Goal: Task Accomplishment & Management: Use online tool/utility

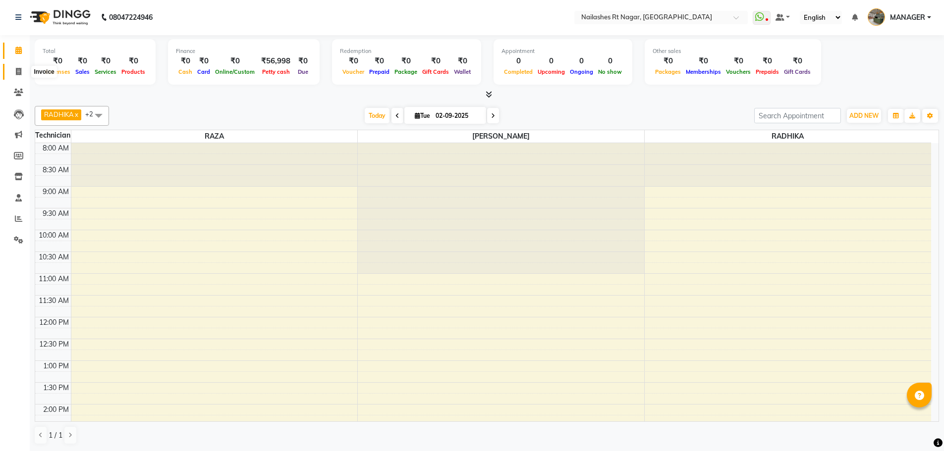
click at [19, 75] on span at bounding box center [18, 71] width 17 height 11
select select "service"
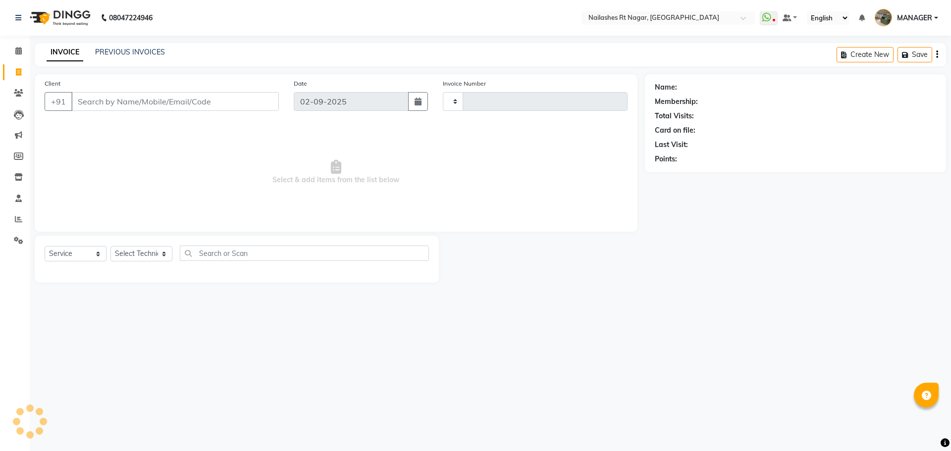
type input "0103"
select select "8624"
select select "membership"
click at [98, 100] on input "702229758" at bounding box center [149, 101] width 157 height 19
click at [105, 103] on input "702229758" at bounding box center [149, 101] width 157 height 19
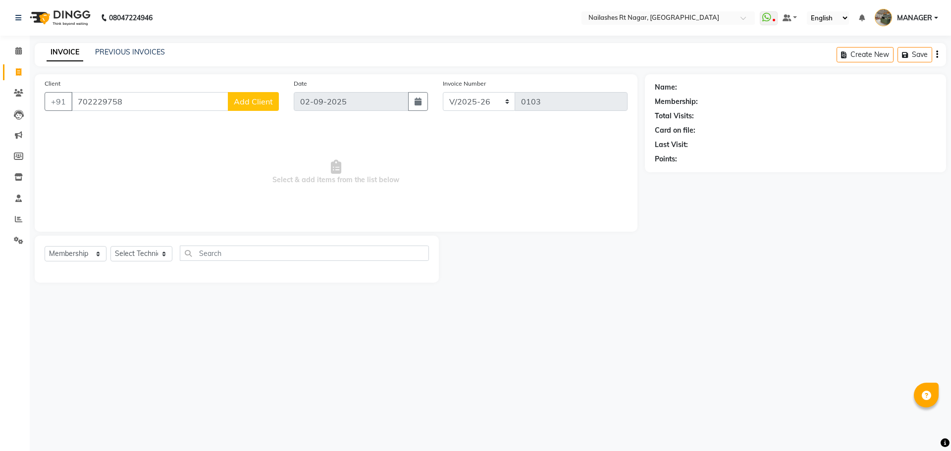
click at [121, 104] on input "702229758" at bounding box center [149, 101] width 157 height 19
type input "7022297580"
click at [251, 108] on button "Add Client" at bounding box center [253, 101] width 51 height 19
select select "21"
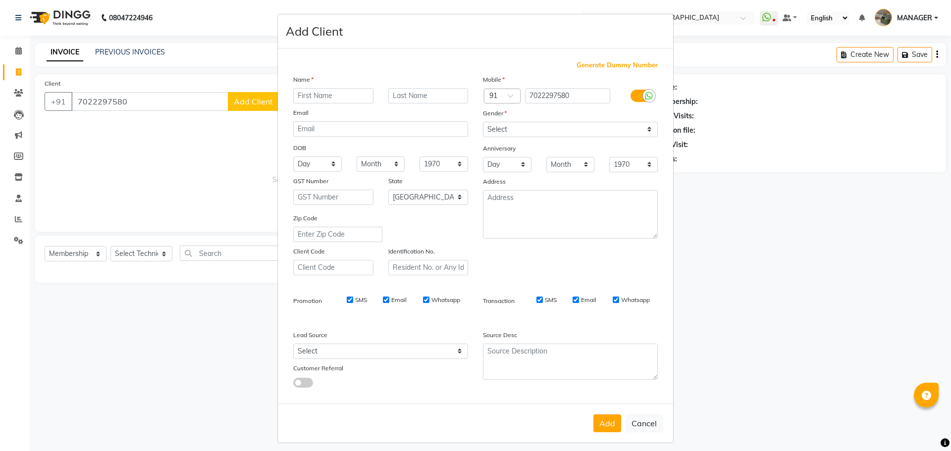
click at [328, 95] on input "text" at bounding box center [333, 95] width 80 height 15
click at [317, 94] on input "[PERSON_NAME]" at bounding box center [333, 95] width 80 height 15
type input "SANGEETHA"
click at [543, 123] on select "Select [DEMOGRAPHIC_DATA] [DEMOGRAPHIC_DATA] Other Prefer Not To Say" at bounding box center [570, 129] width 175 height 15
select select "[DEMOGRAPHIC_DATA]"
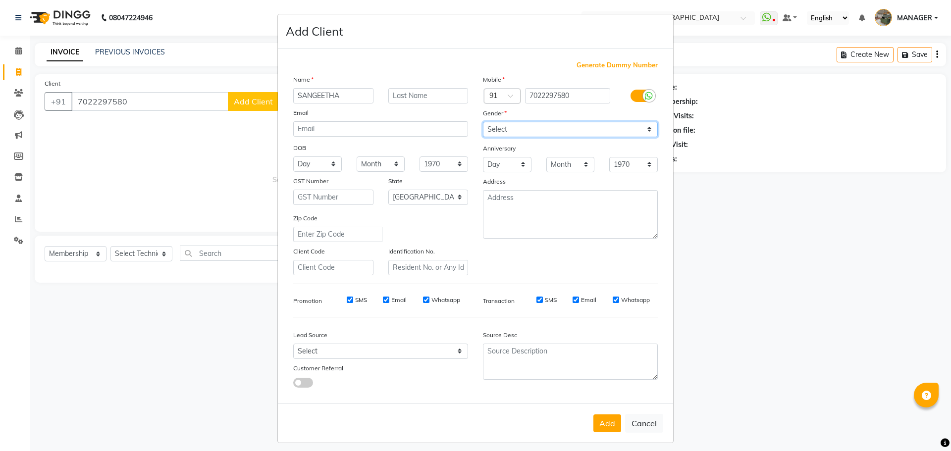
click at [483, 122] on select "Select [DEMOGRAPHIC_DATA] [DEMOGRAPHIC_DATA] Other Prefer Not To Say" at bounding box center [570, 129] width 175 height 15
click at [605, 416] on button "Add" at bounding box center [608, 424] width 28 height 18
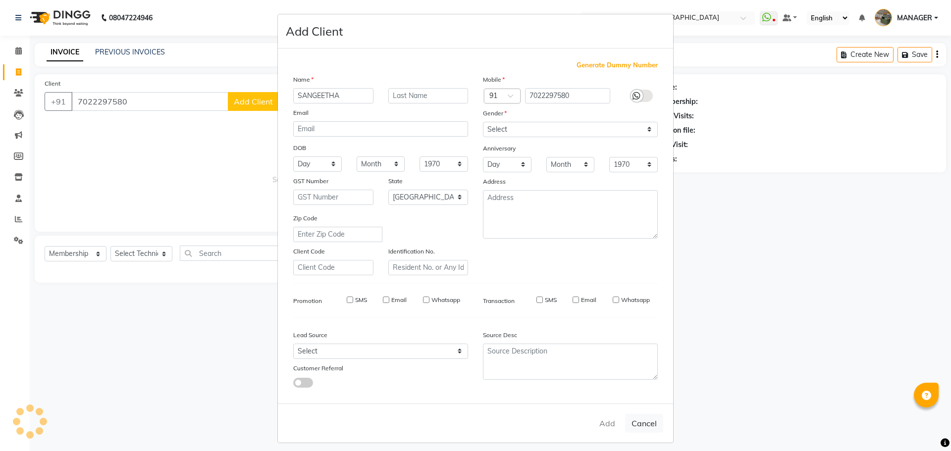
select select
select select "null"
select select
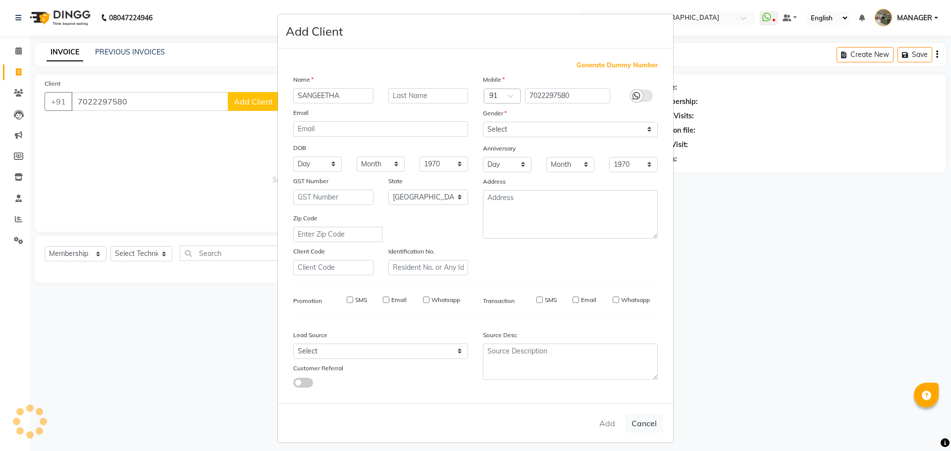
select select
checkbox input "false"
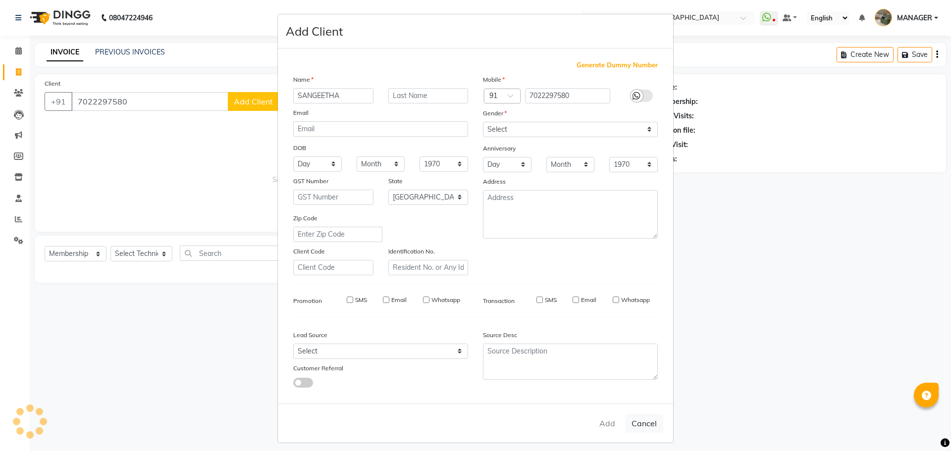
checkbox input "false"
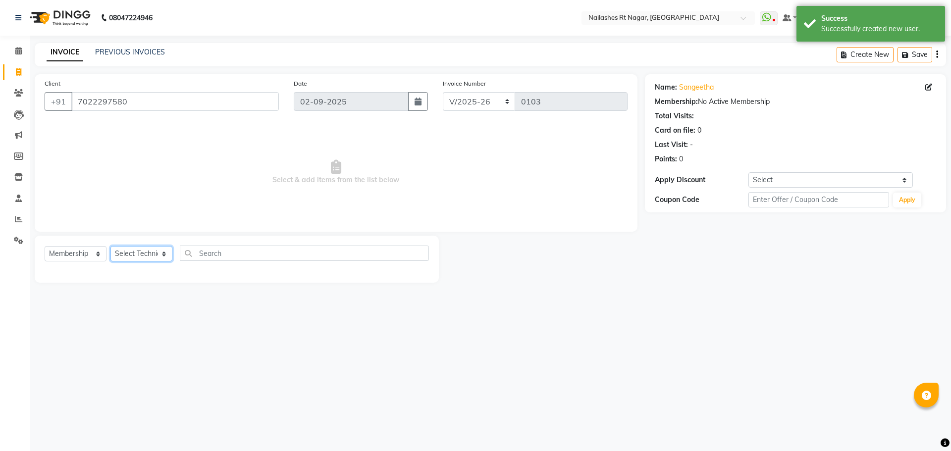
click at [148, 254] on select "Select Technician MANAGER RADHIKA [PERSON_NAME] [PERSON_NAME]" at bounding box center [141, 253] width 62 height 15
select select "86385"
click at [110, 246] on select "Select Technician MANAGER RADHIKA [PERSON_NAME] [PERSON_NAME]" at bounding box center [141, 253] width 62 height 15
click at [219, 254] on input "text" at bounding box center [304, 253] width 249 height 15
type input "C"
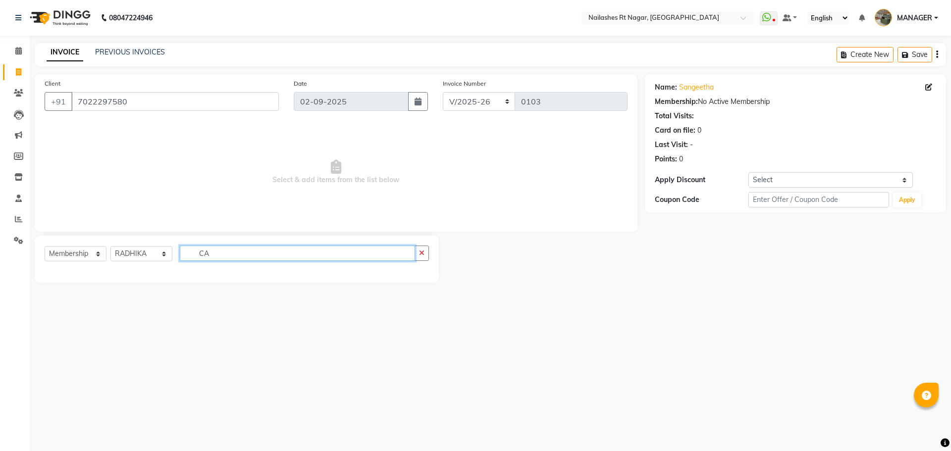
type input "C"
click at [88, 255] on select "Select Service Product Membership Package Voucher Prepaid Gift Card" at bounding box center [76, 253] width 62 height 15
select select "service"
click at [45, 246] on select "Select Service Product Membership Package Voucher Prepaid Gift Card" at bounding box center [76, 253] width 62 height 15
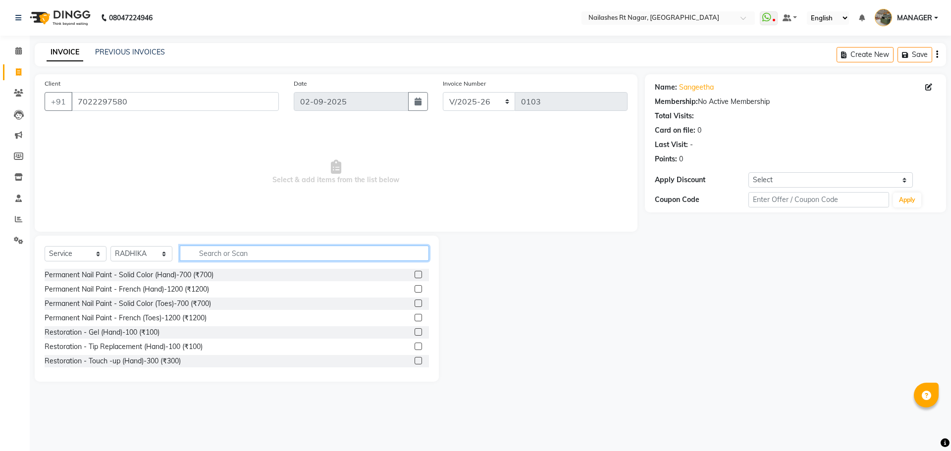
click at [247, 249] on input "text" at bounding box center [304, 253] width 249 height 15
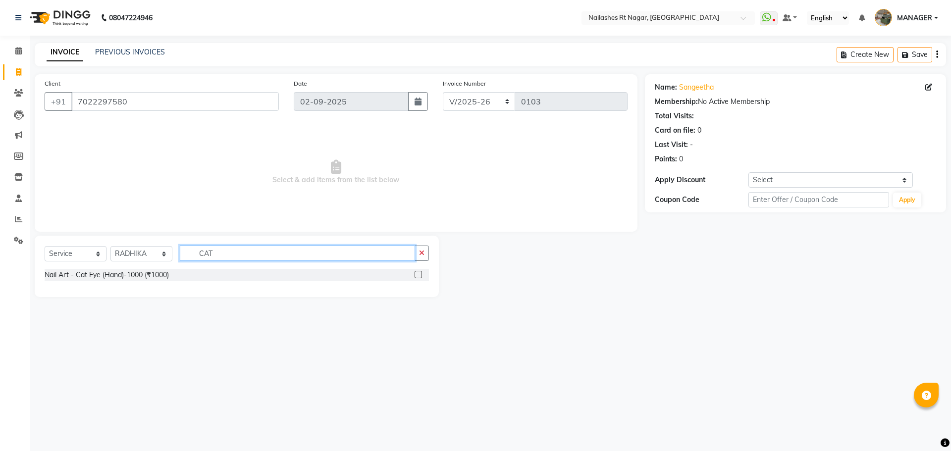
type input "CAT"
click at [420, 275] on label at bounding box center [418, 274] width 7 height 7
click at [420, 275] on input "checkbox" at bounding box center [418, 275] width 6 height 6
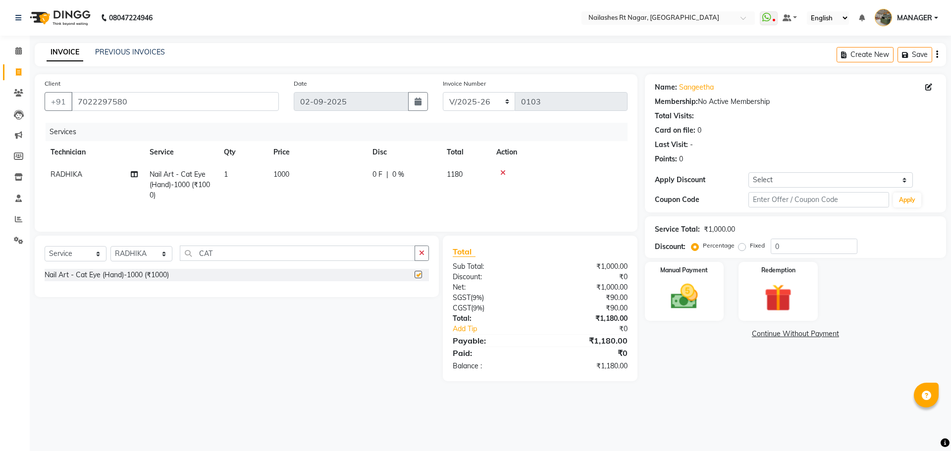
checkbox input "false"
click at [228, 172] on span "1" at bounding box center [226, 174] width 4 height 9
select select "86385"
click at [284, 179] on input "1" at bounding box center [290, 176] width 38 height 15
type input "3"
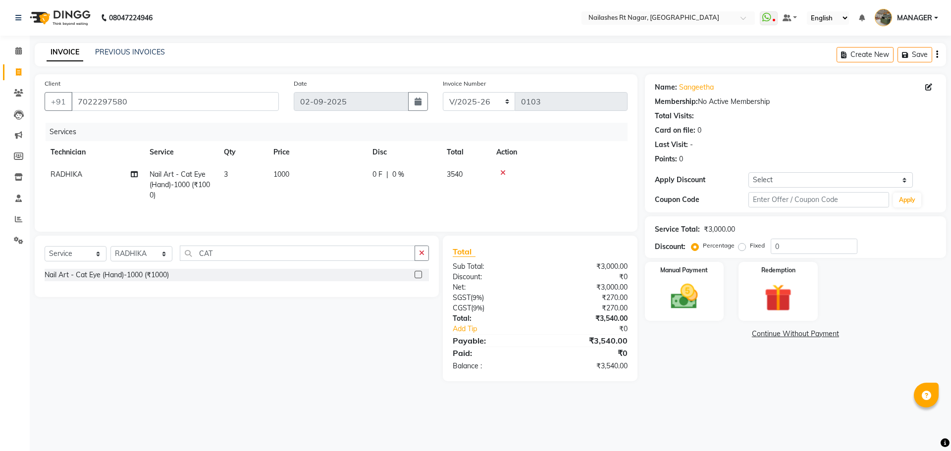
click at [295, 173] on td "1000" at bounding box center [317, 185] width 99 height 43
select select "86385"
click at [353, 178] on input "1000" at bounding box center [363, 176] width 87 height 15
type input "100"
click at [365, 204] on td "100" at bounding box center [363, 185] width 99 height 42
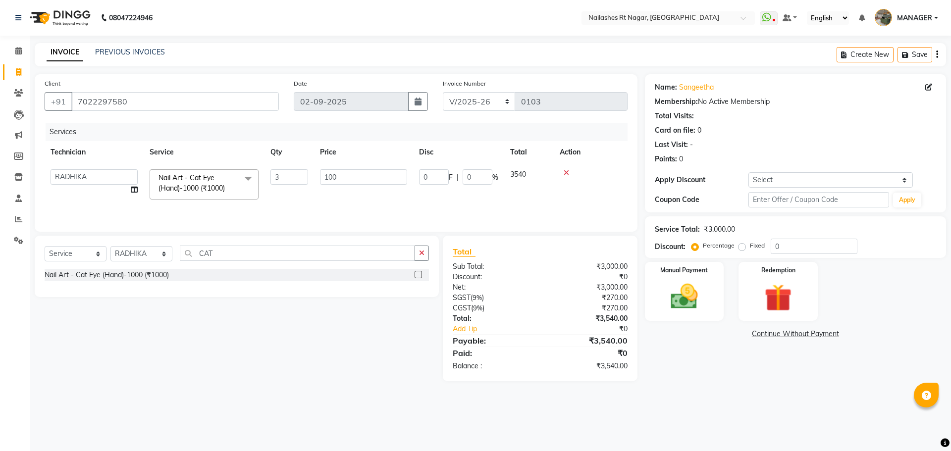
select select "86385"
click at [535, 198] on td "354" at bounding box center [529, 185] width 50 height 42
click at [783, 244] on input "0" at bounding box center [814, 246] width 87 height 15
type input "3"
type input "9"
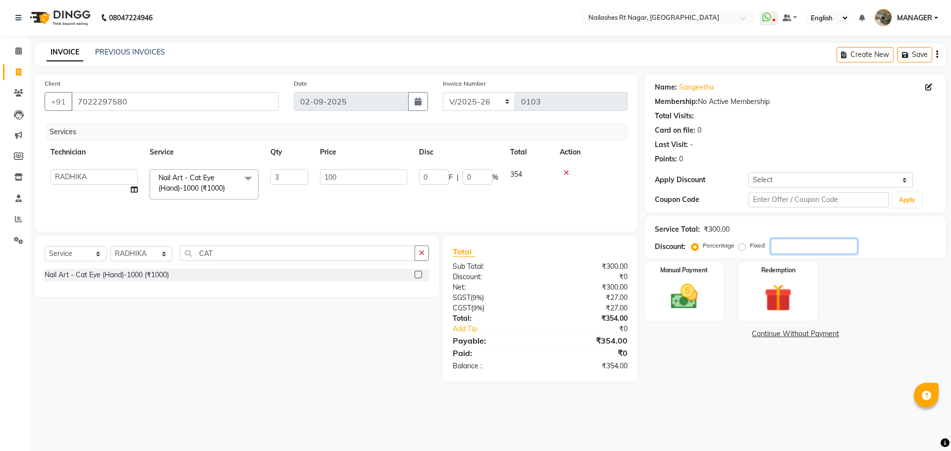
type input "3"
type input "30"
type input "90"
type input "30"
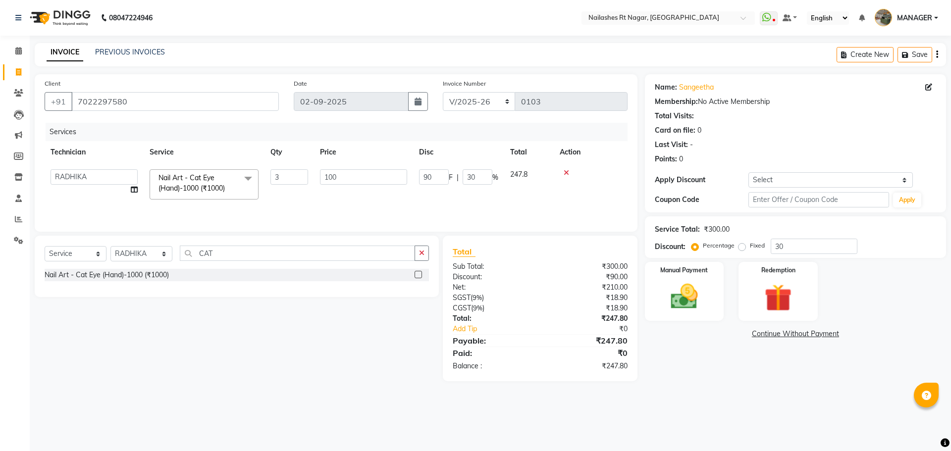
click at [608, 181] on td at bounding box center [591, 185] width 74 height 42
click at [545, 293] on div "Total Sub Total: ₹300.00 Discount: ₹90.00 Net: ₹210.00 SGST ( 9% ) ₹18.90 CGST …" at bounding box center [540, 309] width 175 height 126
click at [872, 303] on div "Manual Payment Redemption" at bounding box center [796, 291] width 316 height 59
click at [697, 291] on img at bounding box center [684, 296] width 46 height 33
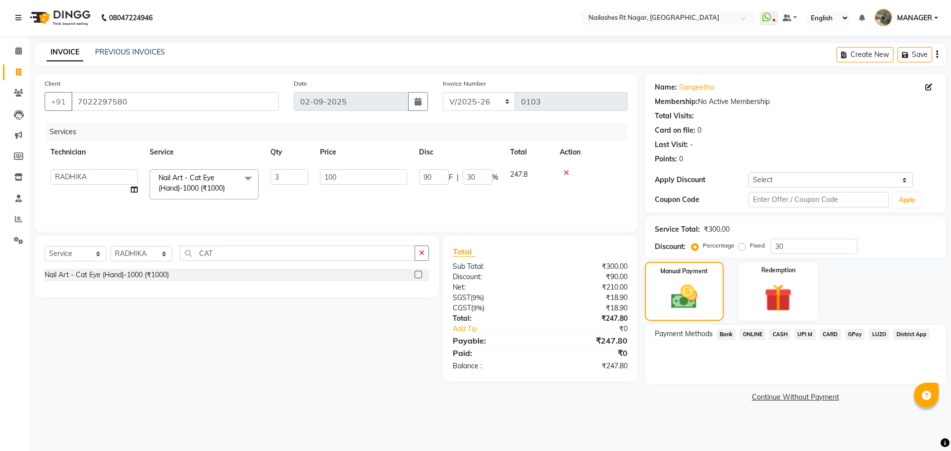
click at [852, 336] on span "GPay" at bounding box center [855, 334] width 20 height 11
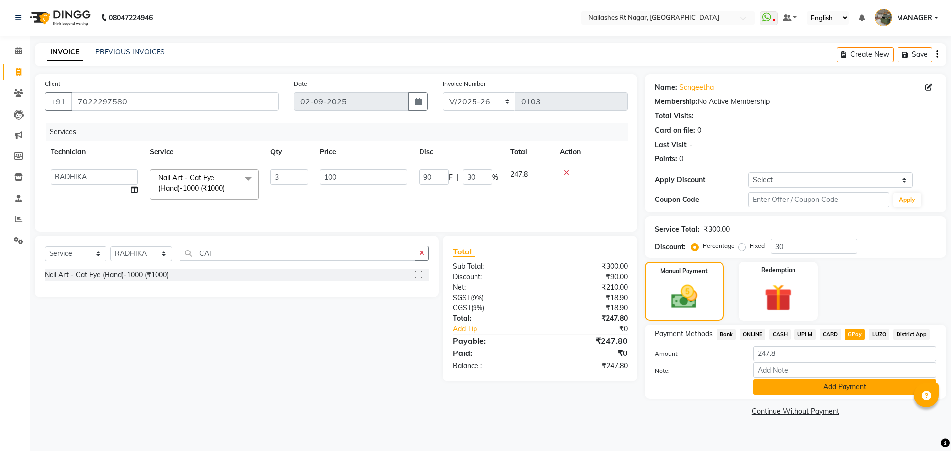
click at [866, 391] on button "Add Payment" at bounding box center [845, 387] width 183 height 15
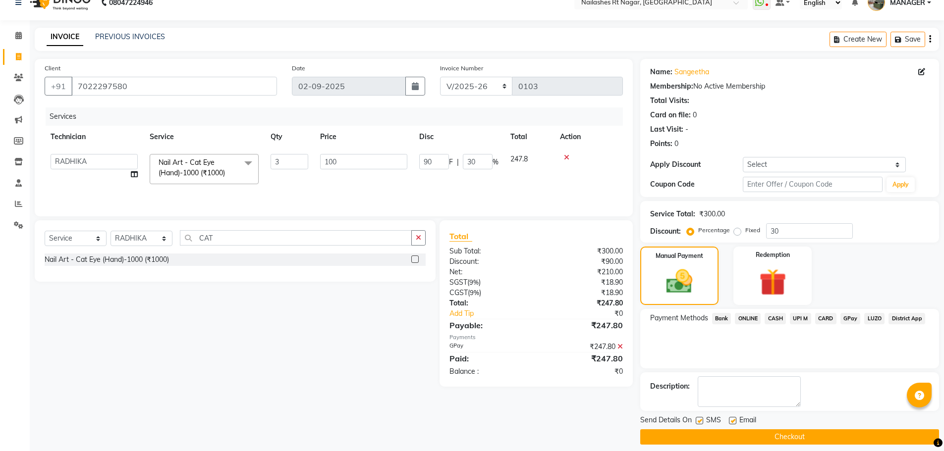
scroll to position [24, 0]
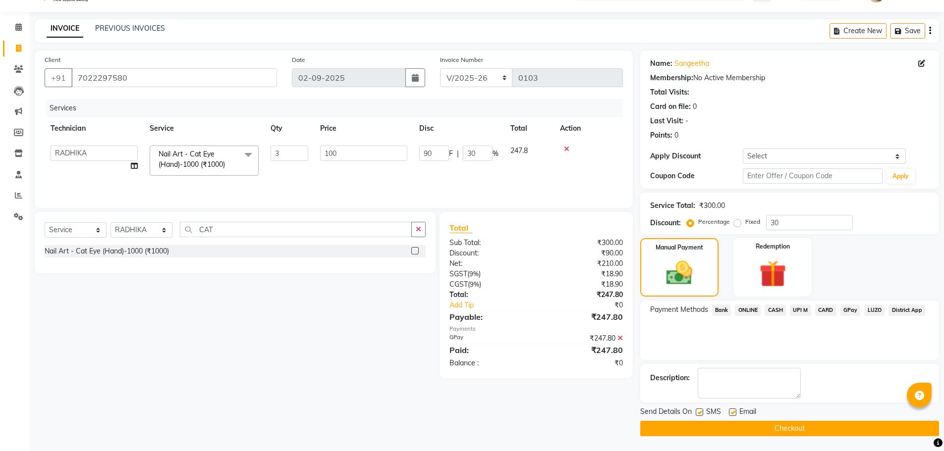
click at [794, 428] on button "Checkout" at bounding box center [789, 428] width 299 height 15
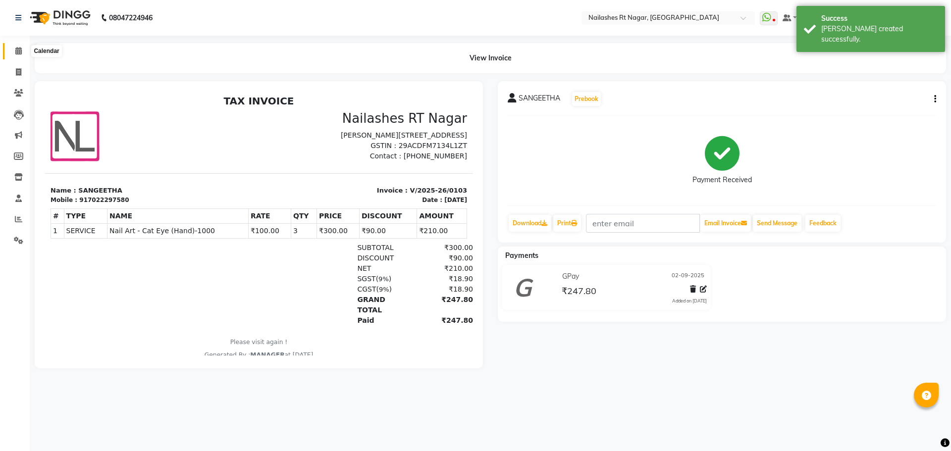
click at [16, 49] on icon at bounding box center [18, 50] width 6 height 7
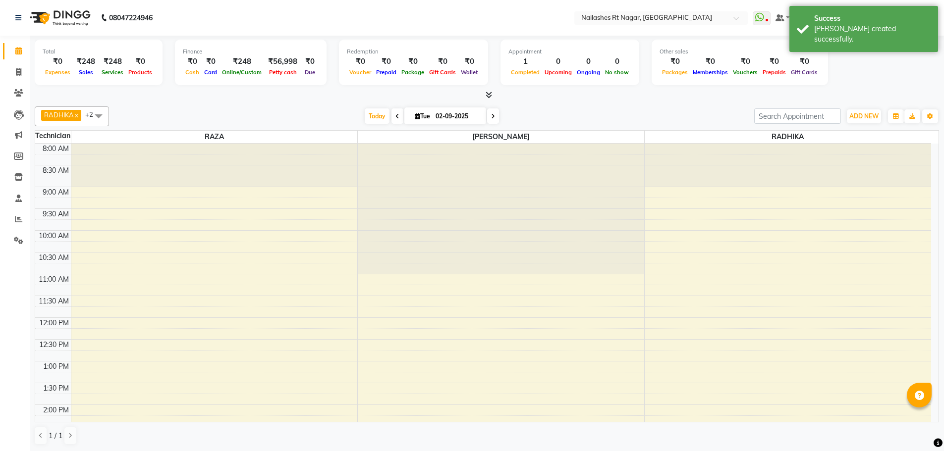
click at [259, 6] on nav "08047224946 Select Location × [GEOGRAPHIC_DATA] WhatsApp Status ✕ Status: Disco…" at bounding box center [472, 18] width 944 height 36
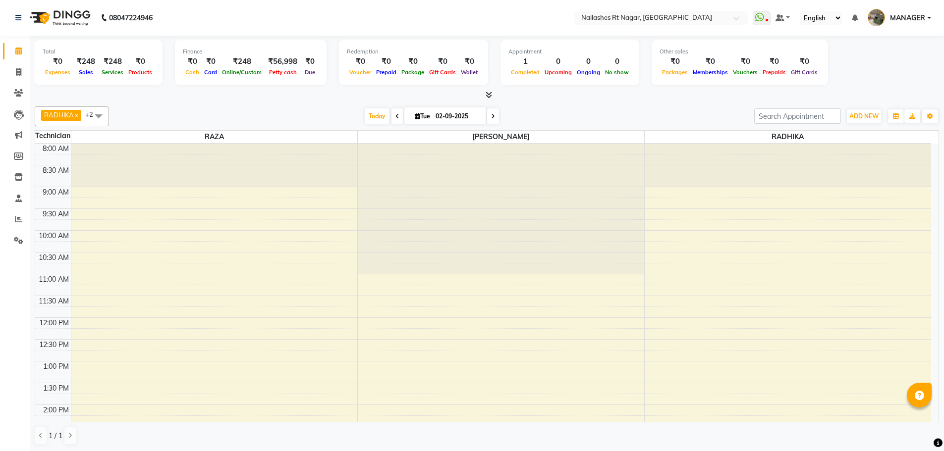
drag, startPoint x: 208, startPoint y: 14, endPoint x: 180, endPoint y: -48, distance: 68.3
click at [180, 0] on html "08047224946 Select Location × [GEOGRAPHIC_DATA] WhatsApp Status ✕ Status: Disco…" at bounding box center [472, 225] width 944 height 451
click at [315, 14] on nav "08047224946 Select Location × [GEOGRAPHIC_DATA] WhatsApp Status ✕ Status: Disco…" at bounding box center [472, 18] width 944 height 36
click at [328, 17] on nav "08047224946 Select Location × [GEOGRAPHIC_DATA] WhatsApp Status ✕ Status: Disco…" at bounding box center [472, 18] width 944 height 36
click at [338, 18] on nav "08047224946 Select Location × [GEOGRAPHIC_DATA] WhatsApp Status ✕ Status: Disco…" at bounding box center [472, 18] width 944 height 36
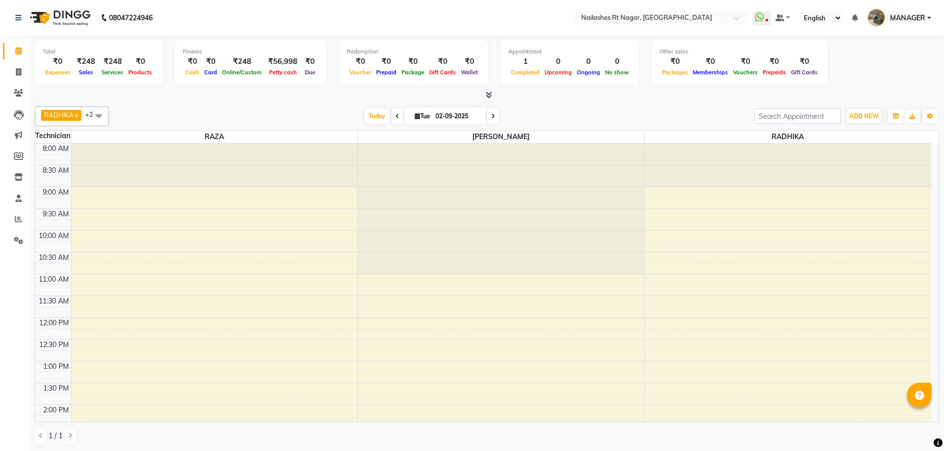
click at [552, 118] on div "[DATE] [DATE]" at bounding box center [431, 116] width 635 height 15
click at [261, 11] on nav "08047224946 Select Location × [GEOGRAPHIC_DATA] WhatsApp Status ✕ Status: Disco…" at bounding box center [472, 18] width 944 height 36
click at [5, 69] on link "Invoice" at bounding box center [15, 72] width 24 height 16
select select "service"
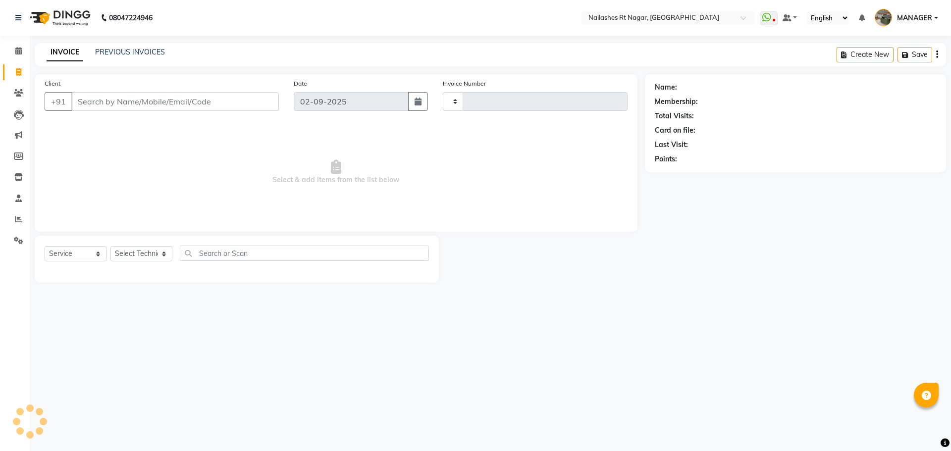
type input "0104"
select select "8624"
select select "membership"
click at [3, 54] on link "Calendar" at bounding box center [15, 51] width 24 height 16
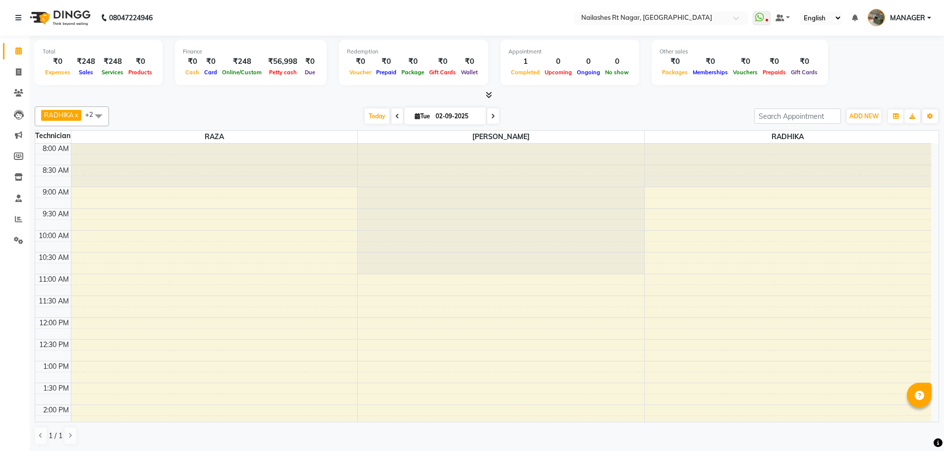
click at [262, 18] on nav "08047224946 Select Location × [GEOGRAPHIC_DATA] WhatsApp Status ✕ Status: Disco…" at bounding box center [472, 18] width 944 height 36
click at [14, 215] on span at bounding box center [18, 219] width 17 height 11
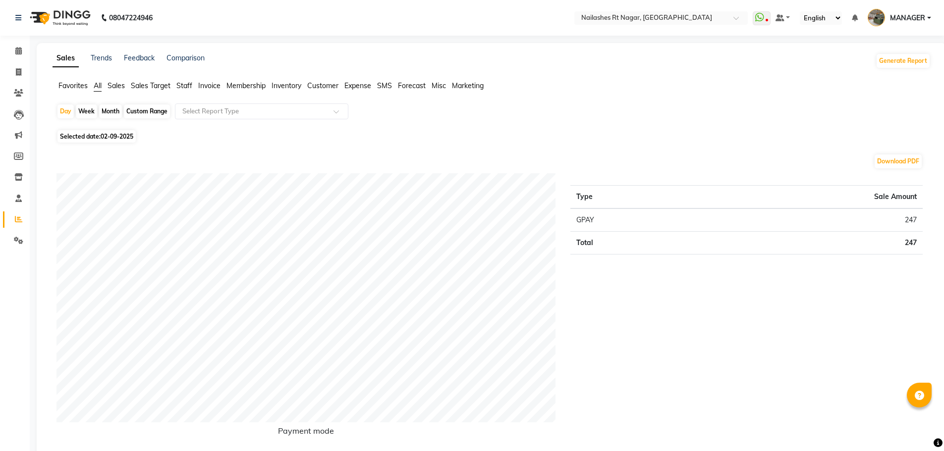
click at [114, 85] on span "Sales" at bounding box center [116, 85] width 17 height 9
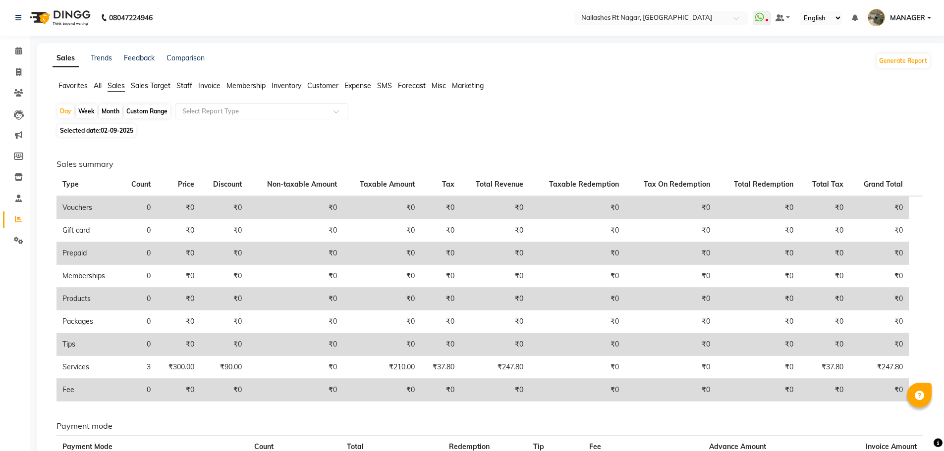
click at [96, 83] on span "All" at bounding box center [98, 85] width 8 height 9
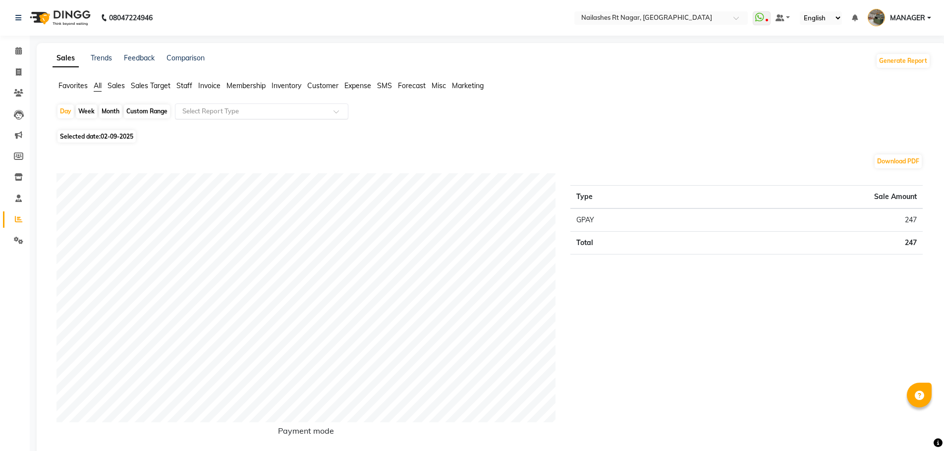
click at [233, 109] on input "text" at bounding box center [251, 112] width 143 height 10
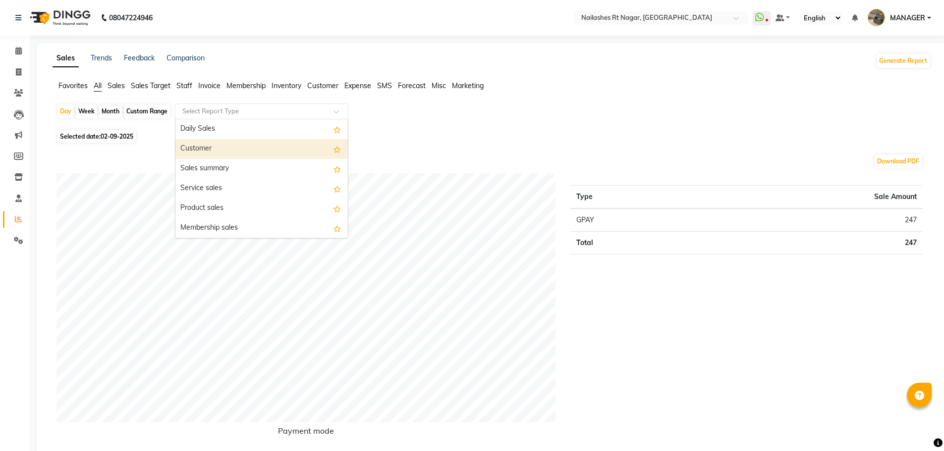
click at [108, 137] on span "02-09-2025" at bounding box center [117, 136] width 33 height 7
select select "9"
select select "2025"
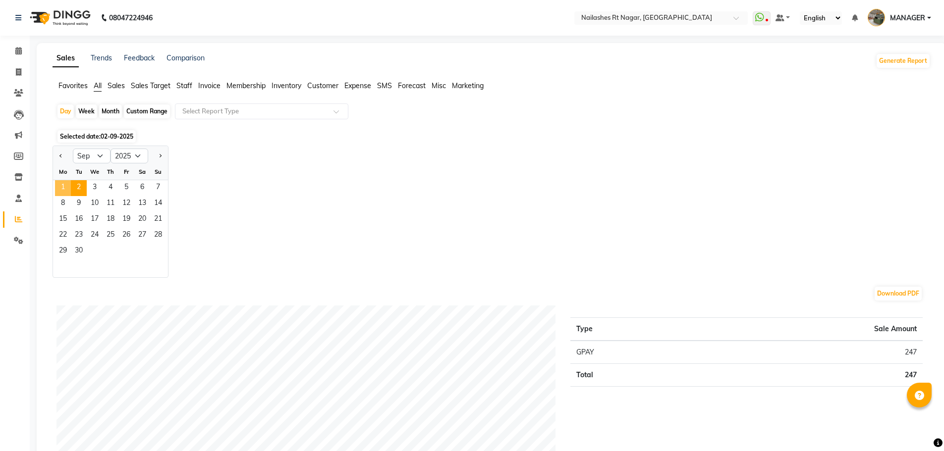
click at [66, 188] on span "1" at bounding box center [63, 188] width 16 height 16
click at [259, 106] on div "Select Report Type" at bounding box center [261, 112] width 173 height 16
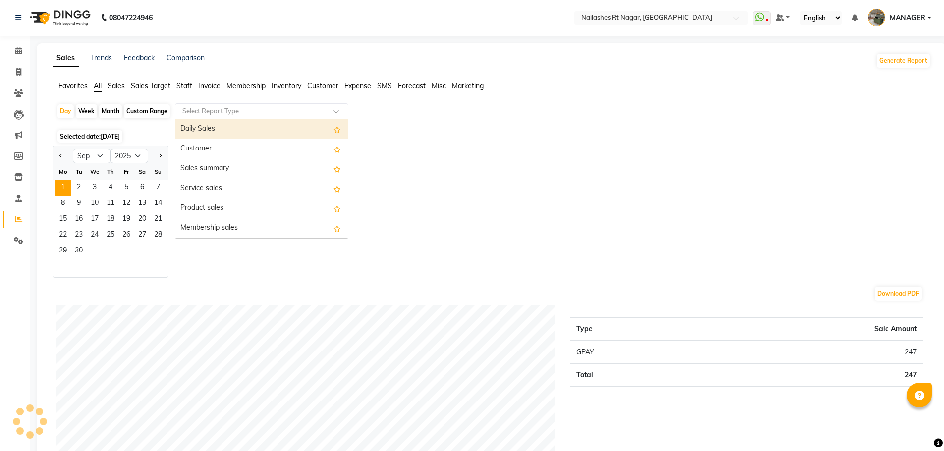
click at [251, 134] on div "Daily Sales" at bounding box center [261, 129] width 172 height 20
select select "full_report"
select select "csv"
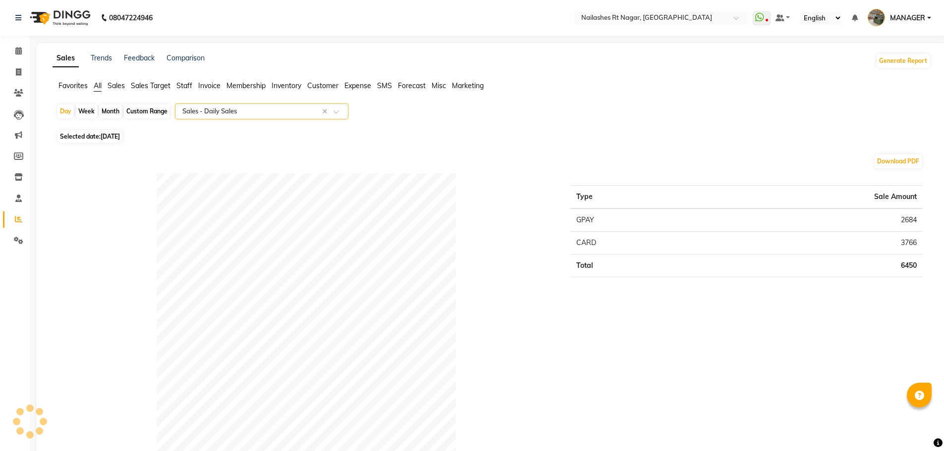
click at [221, 113] on input "text" at bounding box center [251, 112] width 143 height 10
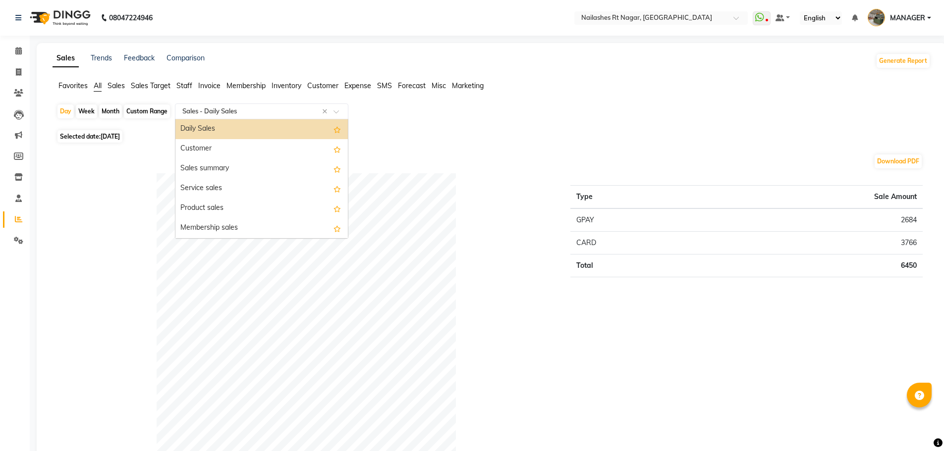
click at [243, 133] on div "Daily Sales" at bounding box center [261, 129] width 172 height 20
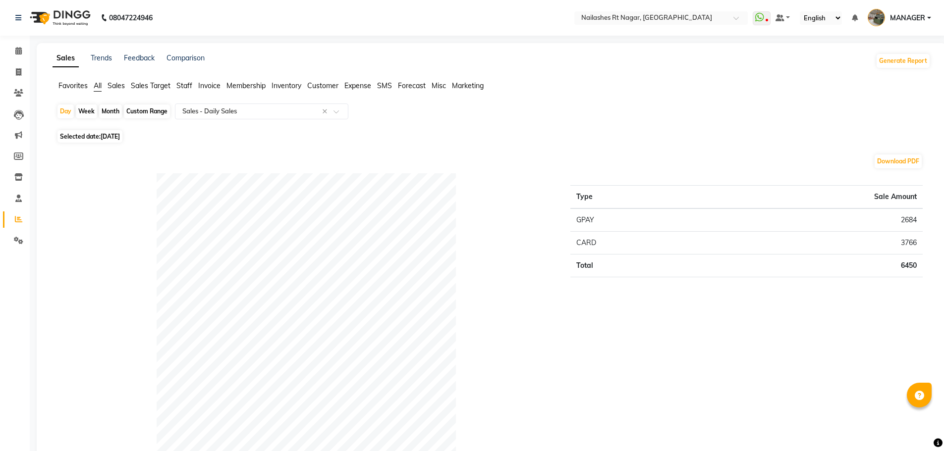
click at [97, 88] on span "All" at bounding box center [98, 85] width 8 height 9
click at [240, 162] on div "Download PDF" at bounding box center [489, 162] width 866 height 16
click at [213, 114] on input "text" at bounding box center [251, 112] width 143 height 10
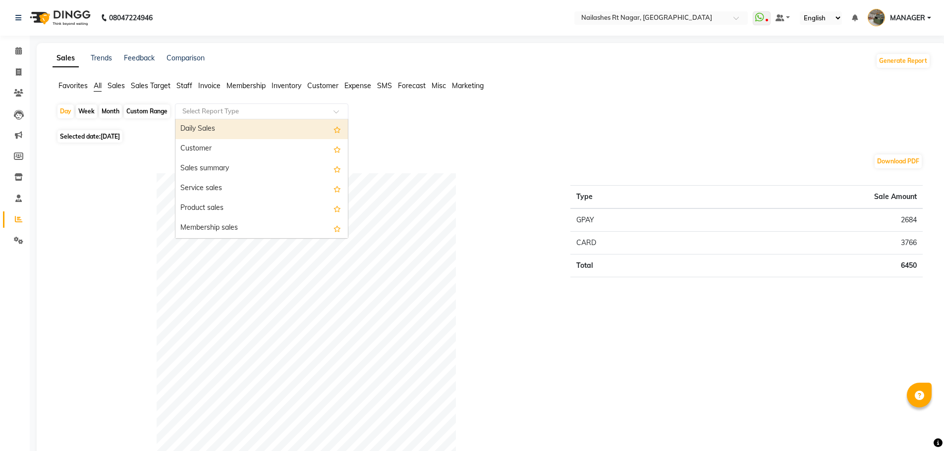
click at [215, 129] on div "Daily Sales" at bounding box center [261, 129] width 172 height 20
select select "full_report"
select select "csv"
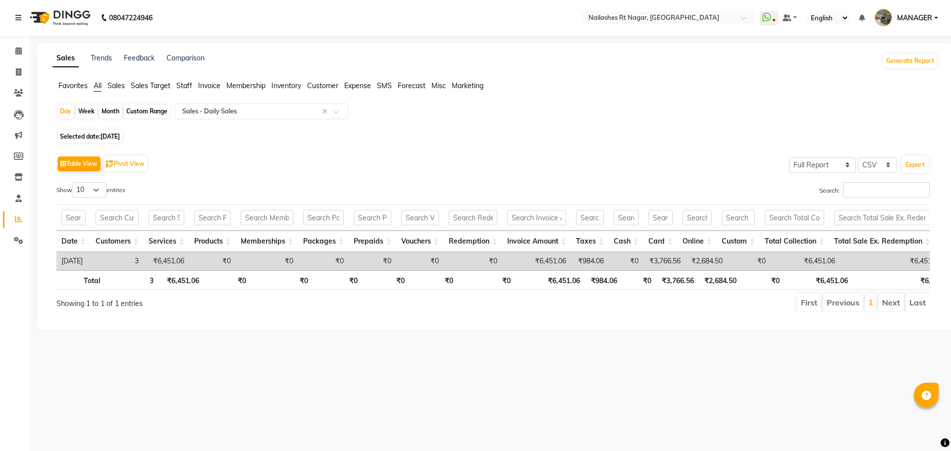
click at [122, 84] on span "Sales" at bounding box center [116, 85] width 17 height 9
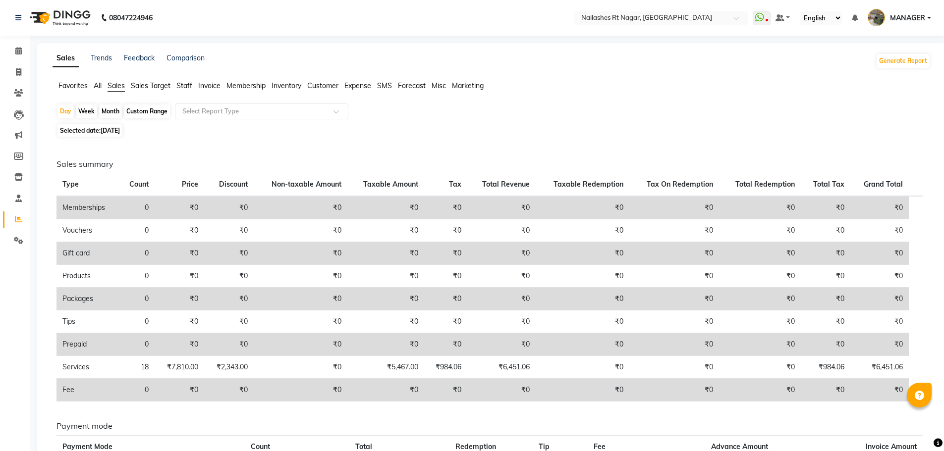
click at [163, 83] on span "Sales Target" at bounding box center [151, 85] width 40 height 9
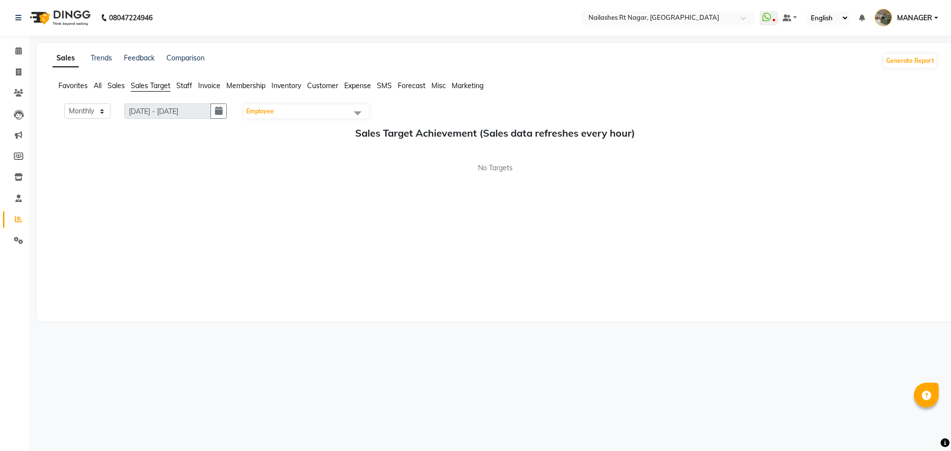
click at [195, 88] on ul "Favorites All Sales Sales Target Staff Invoice Membership Inventory Customer Ex…" at bounding box center [495, 86] width 885 height 11
click at [187, 87] on span "Staff" at bounding box center [184, 85] width 16 height 9
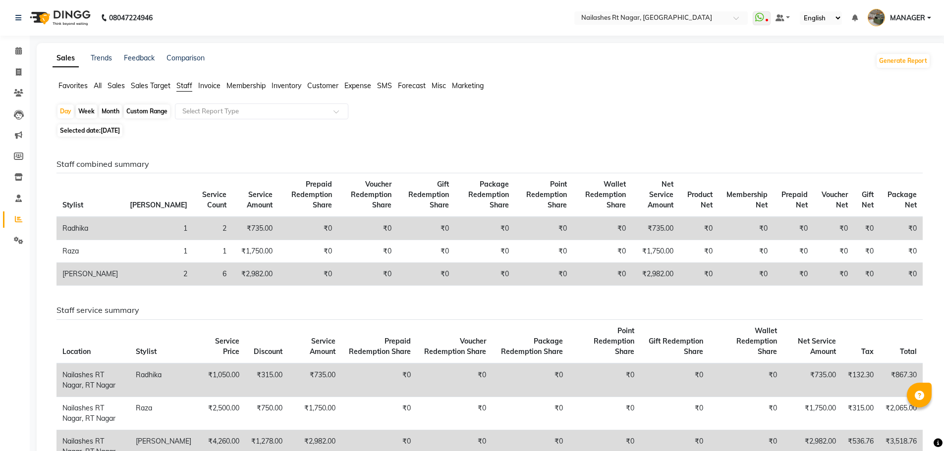
click at [418, 116] on div "Day Week Month Custom Range Select Report Type" at bounding box center [491, 113] width 870 height 18
drag, startPoint x: 11, startPoint y: 51, endPoint x: 29, endPoint y: 49, distance: 17.5
click at [11, 51] on span at bounding box center [18, 51] width 17 height 11
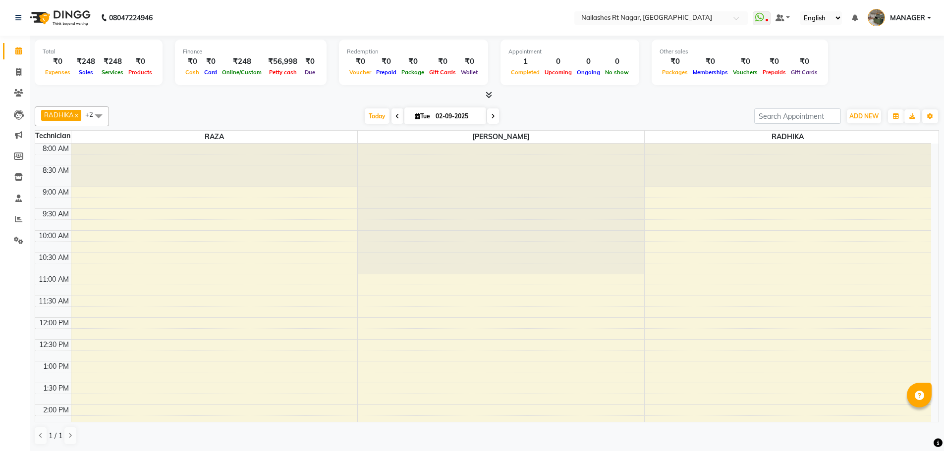
scroll to position [0, 0]
click at [546, 114] on div "[DATE] [DATE]" at bounding box center [431, 116] width 635 height 15
click at [216, 5] on nav "08047224946 Select Location × [GEOGRAPHIC_DATA] WhatsApp Status ✕ Status: Disco…" at bounding box center [472, 18] width 944 height 36
